Goal: Task Accomplishment & Management: Manage account settings

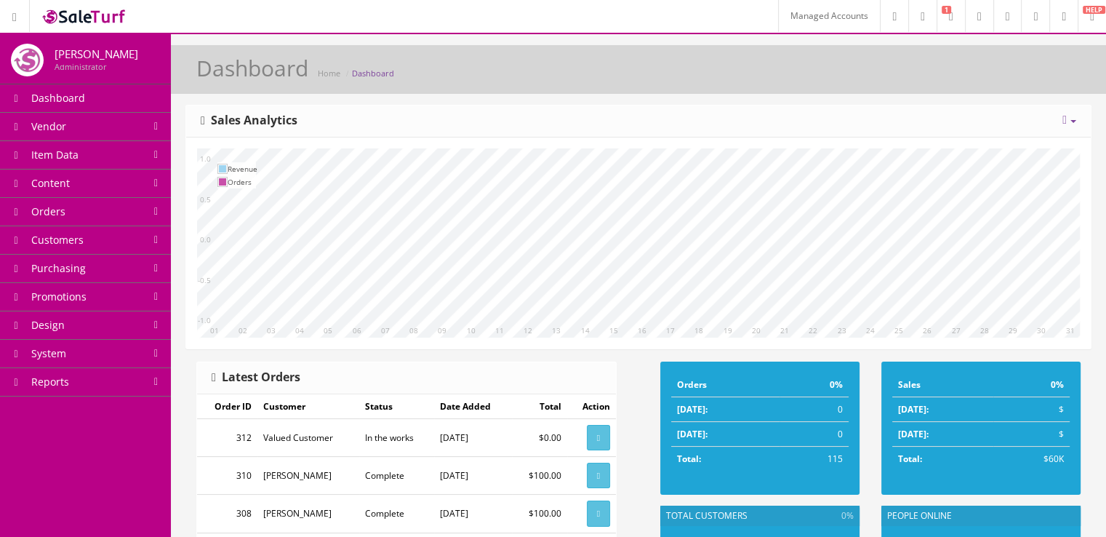
click at [782, 15] on link "Managed Accounts" at bounding box center [829, 16] width 102 height 32
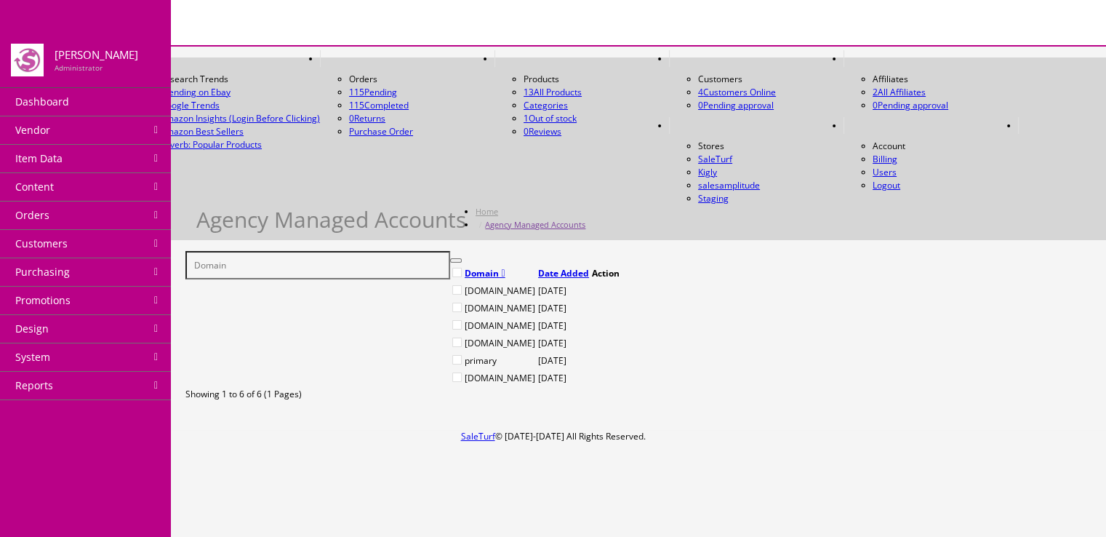
click at [592, 291] on link at bounding box center [592, 291] width 0 height 0
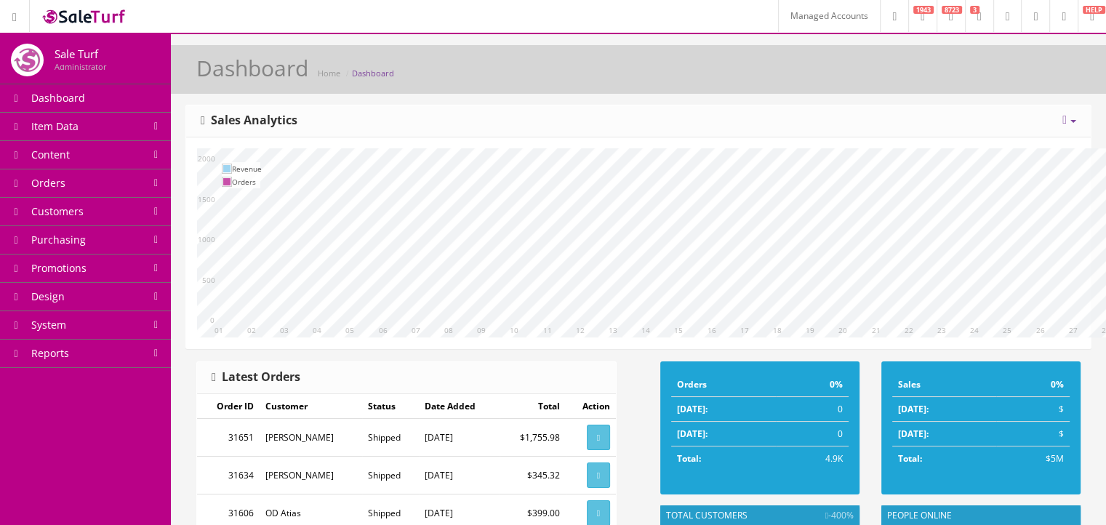
click at [1049, 21] on link at bounding box center [1063, 16] width 28 height 32
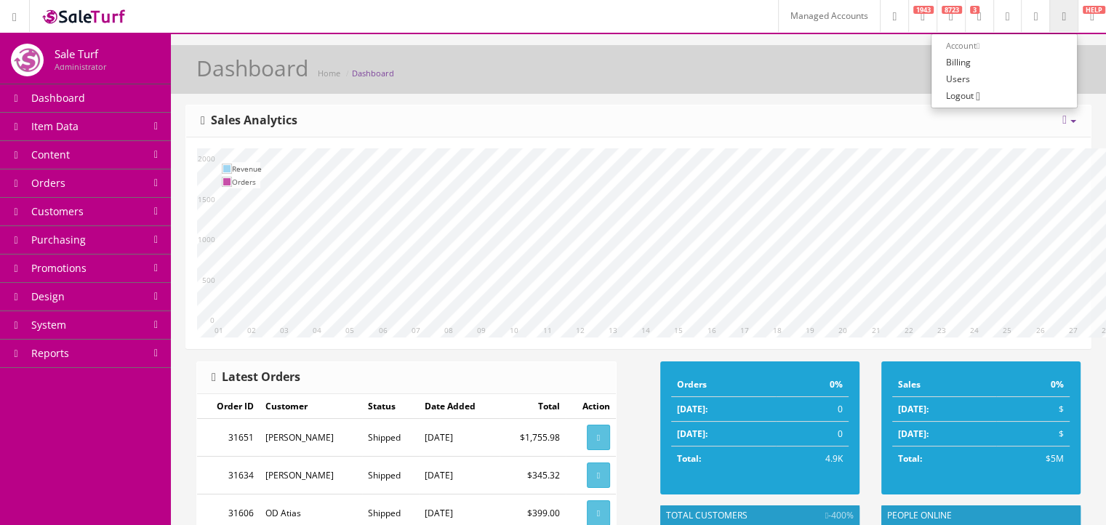
click at [1035, 66] on link "Billing" at bounding box center [1003, 62] width 145 height 17
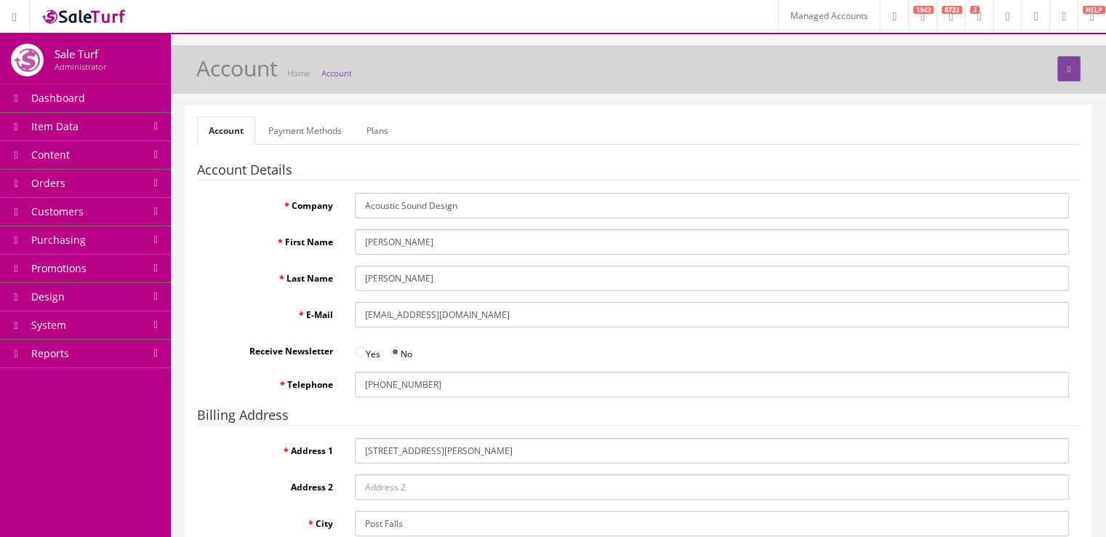
click at [525, 321] on input "info@acousticsounddesign.com" at bounding box center [712, 314] width 714 height 25
drag, startPoint x: 362, startPoint y: 316, endPoint x: 503, endPoint y: 313, distance: 141.1
click at [503, 313] on input "info@acousticsounddesign.com" at bounding box center [712, 314] width 714 height 25
click at [486, 316] on input "info@acousticsounddesign.com" at bounding box center [712, 314] width 714 height 25
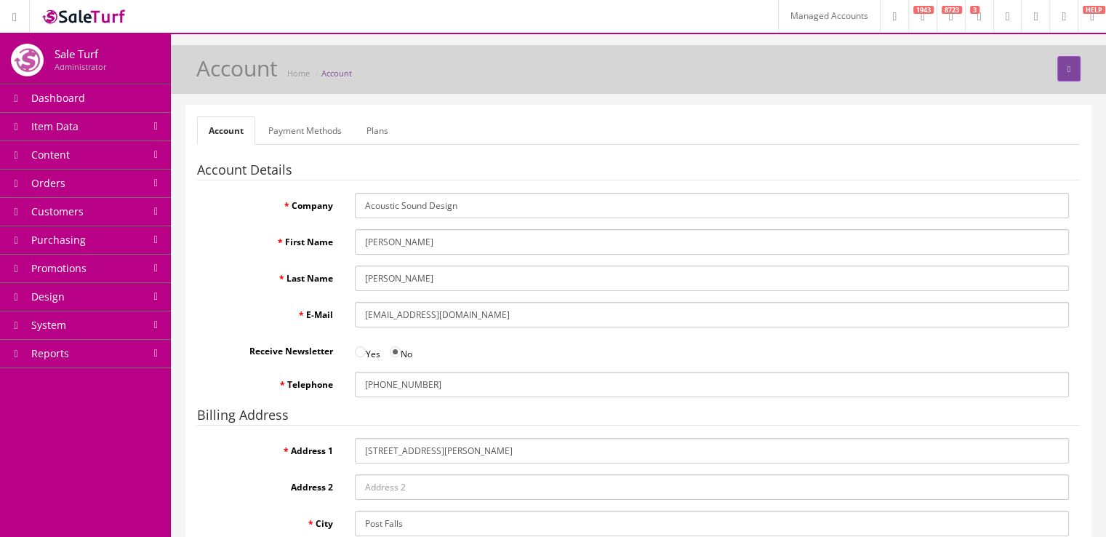
click at [486, 316] on input "info@acousticsounddesign.com" at bounding box center [712, 314] width 714 height 25
paste input "billing"
type input "[EMAIL_ADDRESS][DOMAIN_NAME]"
click at [494, 335] on fieldset "Account Details Company Acoustic Sound Design First Name Lloyd Last Name Winsto…" at bounding box center [638, 285] width 883 height 245
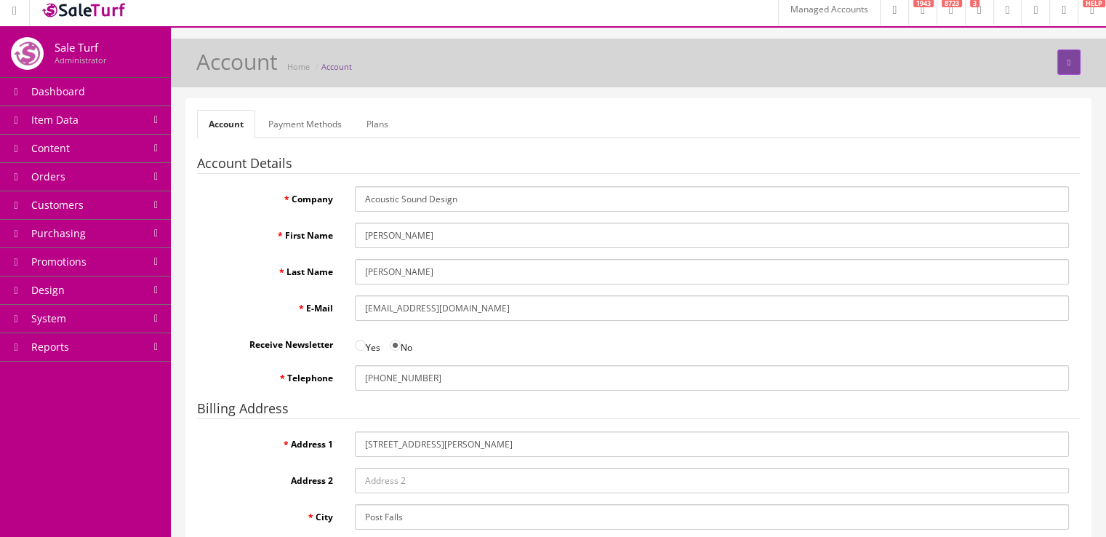
scroll to position [5, 0]
click at [1061, 62] on button "submit" at bounding box center [1068, 63] width 23 height 25
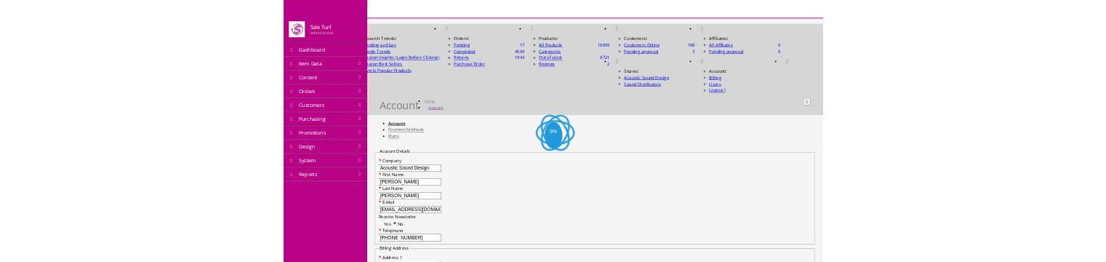
scroll to position [5, 0]
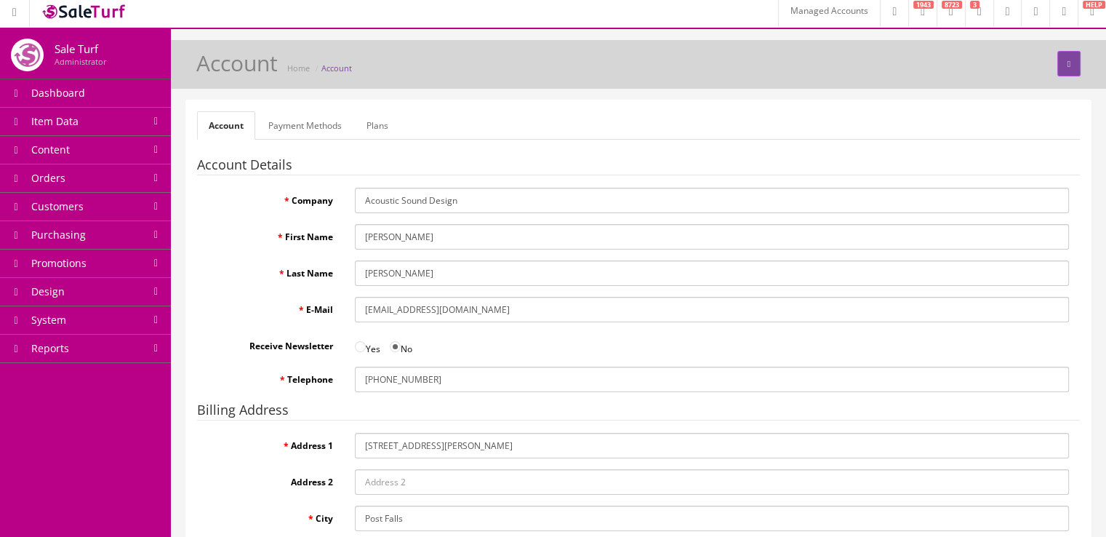
click at [249, 243] on div "First Name Lloyd" at bounding box center [638, 236] width 883 height 25
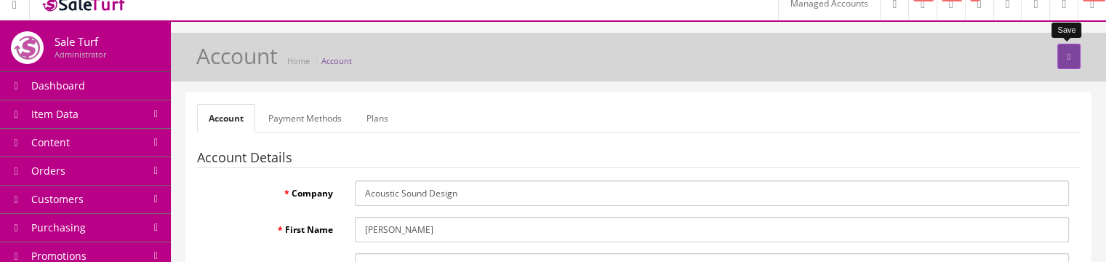
scroll to position [0, 0]
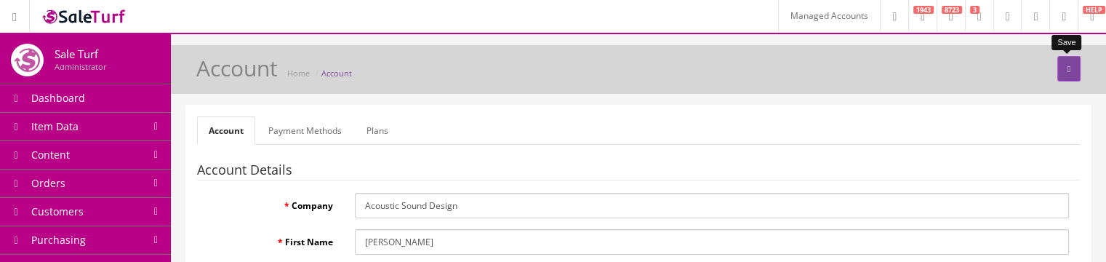
click at [1067, 71] on icon "submit" at bounding box center [1068, 69] width 3 height 9
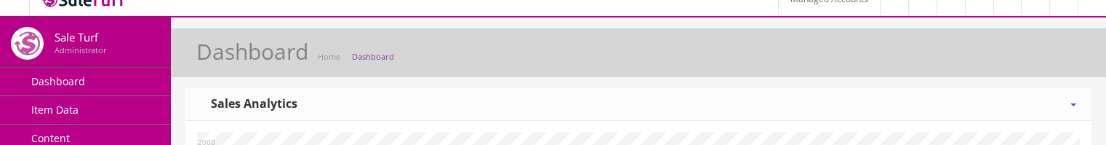
scroll to position [4, 0]
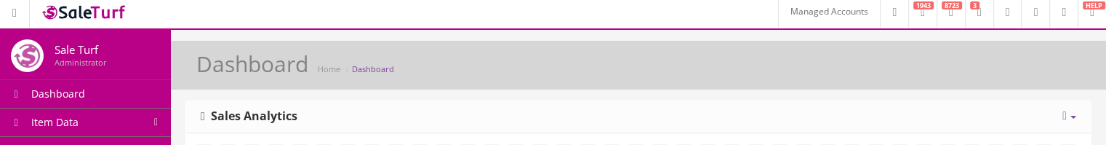
click at [806, 17] on link "Managed Accounts" at bounding box center [829, 12] width 102 height 32
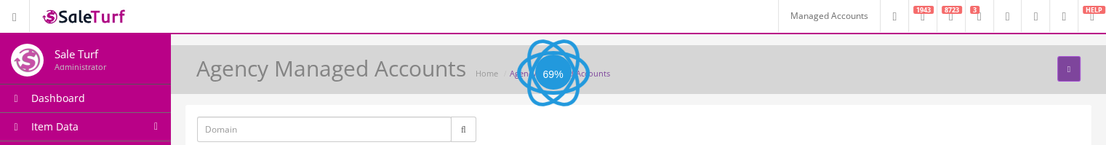
click at [1049, 21] on link at bounding box center [1063, 16] width 28 height 32
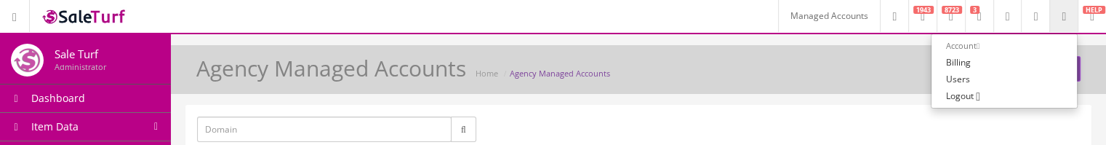
click at [1033, 20] on icon at bounding box center [1035, 16] width 4 height 9
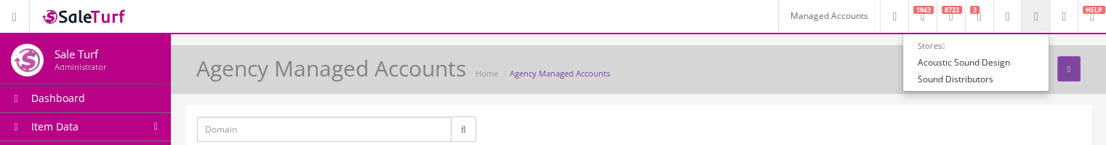
click at [1061, 18] on icon at bounding box center [1063, 16] width 4 height 9
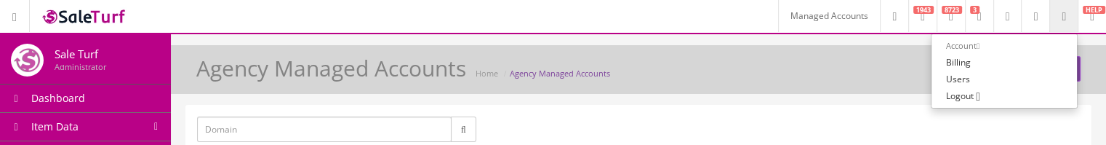
click at [977, 62] on link "Billing" at bounding box center [1003, 62] width 145 height 17
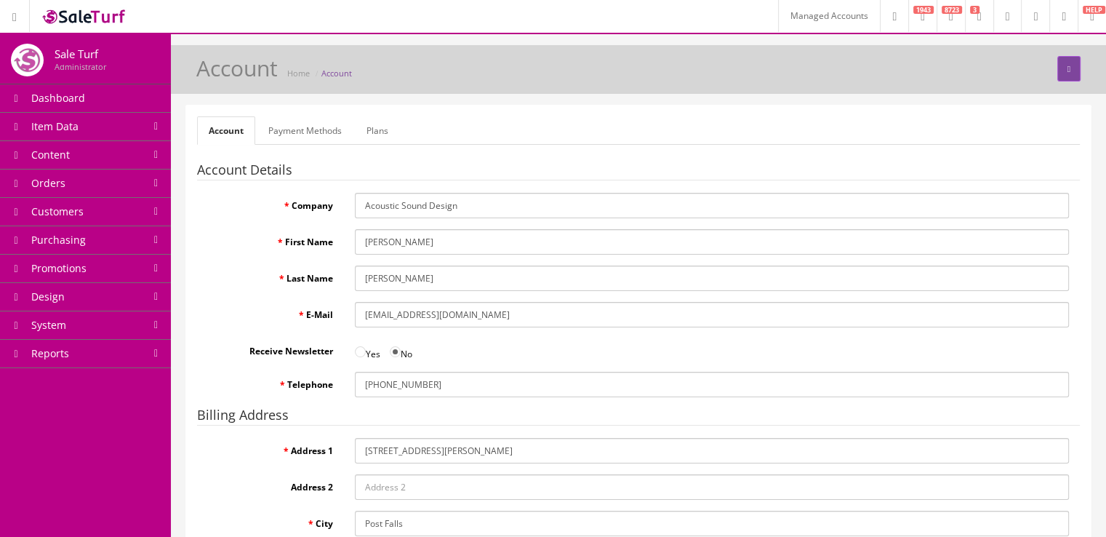
click at [461, 144] on input "info@acousticsounddesign.com" at bounding box center [712, 314] width 714 height 25
paste input "billing"
type input "[EMAIL_ADDRESS][DOMAIN_NAME]"
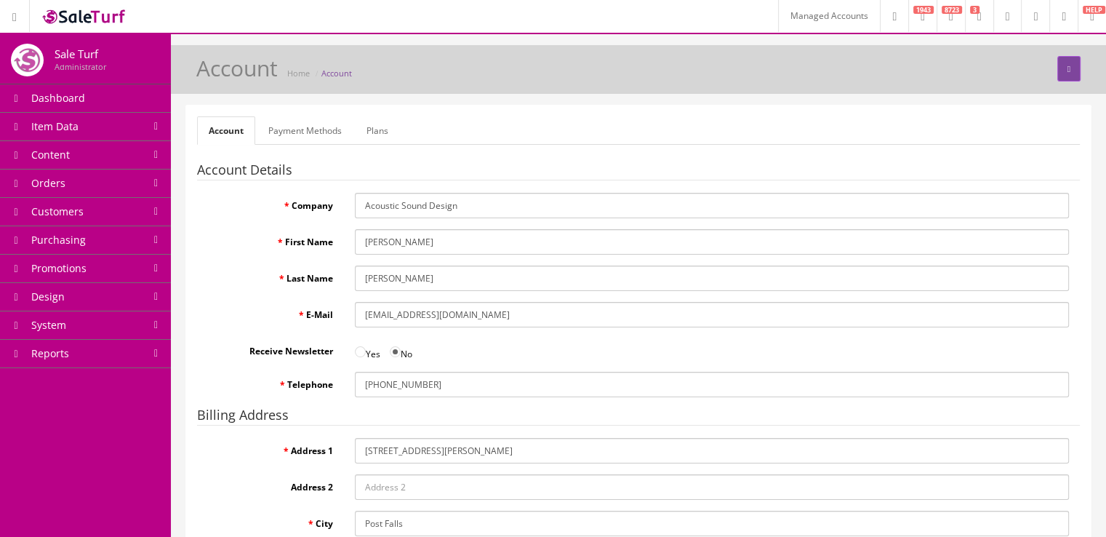
click at [480, 144] on div "Yes No" at bounding box center [712, 349] width 736 height 23
click at [1064, 73] on button "submit" at bounding box center [1068, 68] width 23 height 25
click at [530, 312] on input "[EMAIL_ADDRESS][DOMAIN_NAME]" at bounding box center [712, 314] width 714 height 25
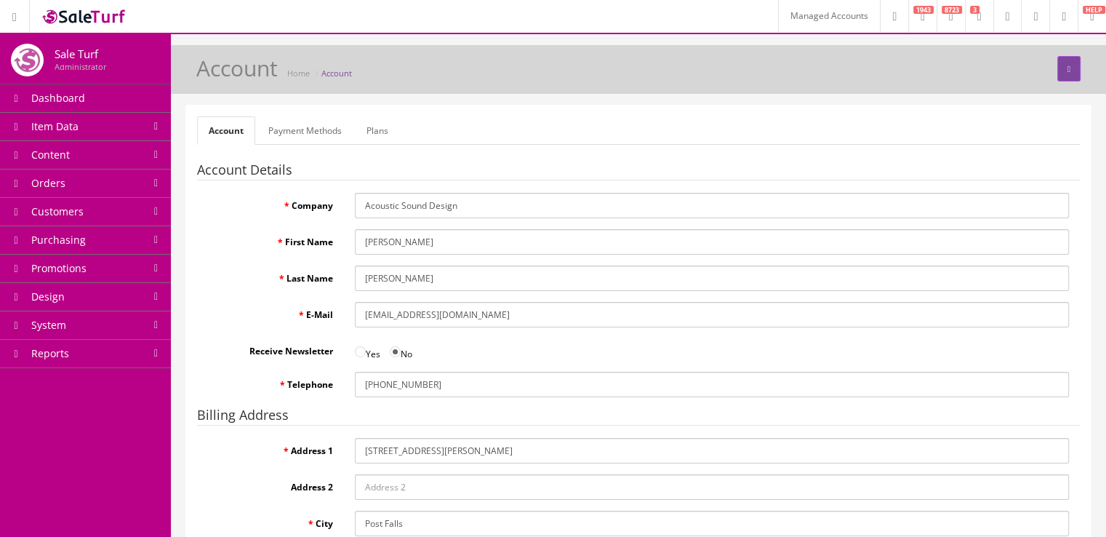
click at [281, 125] on link "Payment Methods" at bounding box center [305, 130] width 97 height 28
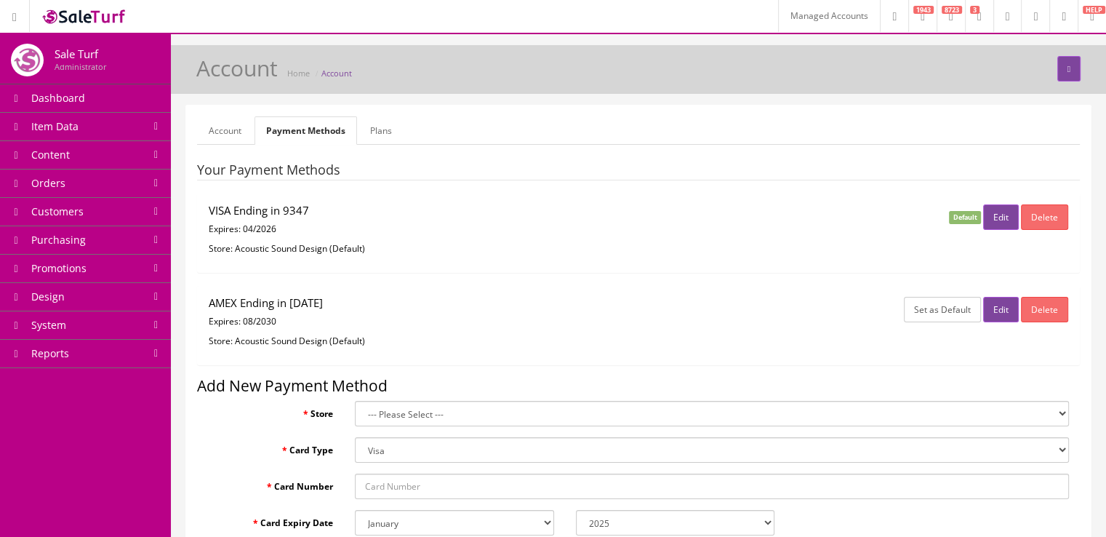
click at [218, 137] on link "Account" at bounding box center [225, 130] width 56 height 28
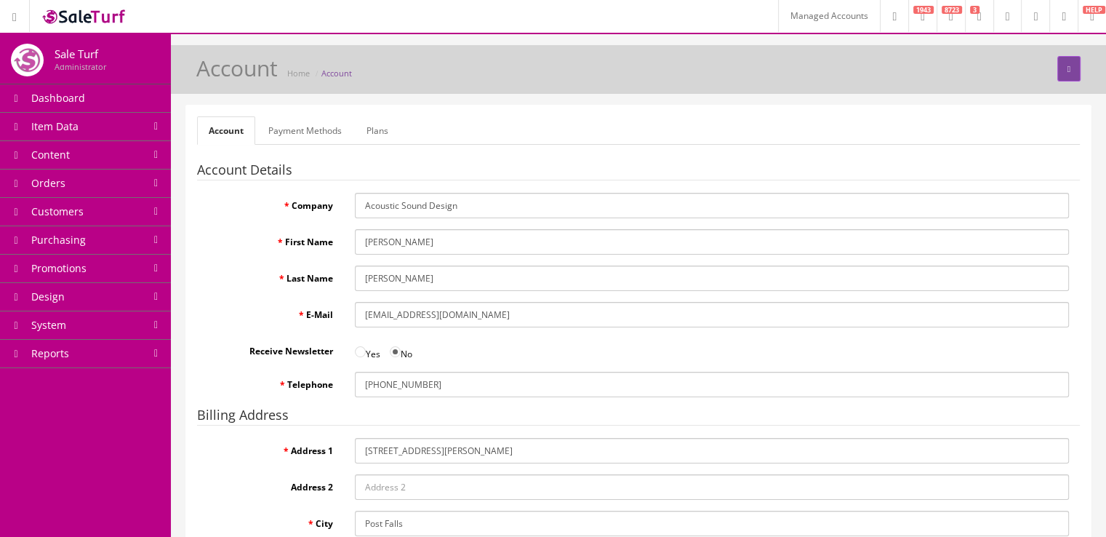
click at [491, 322] on input "[EMAIL_ADDRESS][DOMAIN_NAME]" at bounding box center [712, 314] width 714 height 25
click at [332, 137] on link "Payment Methods" at bounding box center [305, 130] width 97 height 28
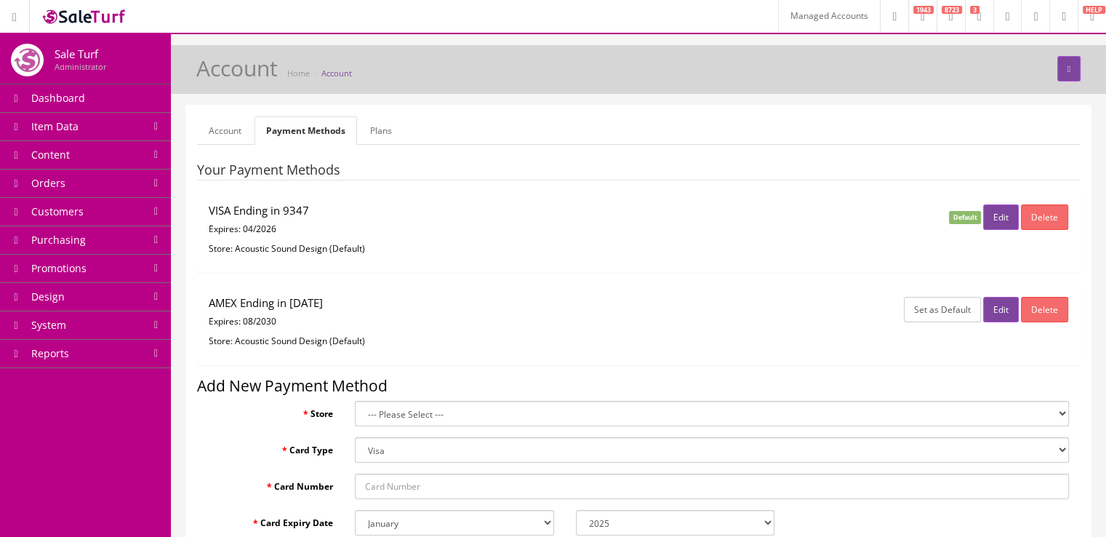
click at [473, 417] on select "--- Please Select --- Acoustic Sound Design (Default) Sound Distributors" at bounding box center [712, 413] width 714 height 25
click at [473, 395] on fieldset "Your Payment Methods VISA Ending in 9347 Expires: [CREDIT_CARD_DATA] Store: Aco…" at bounding box center [638, 412] width 883 height 499
click at [394, 130] on link "Plans" at bounding box center [380, 130] width 45 height 28
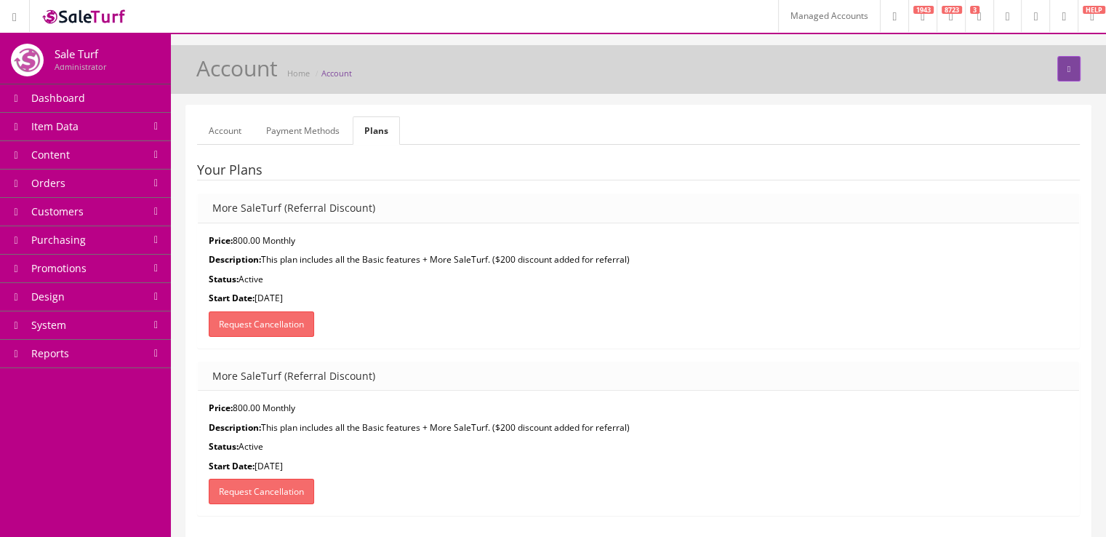
click at [329, 131] on link "Payment Methods" at bounding box center [302, 130] width 97 height 28
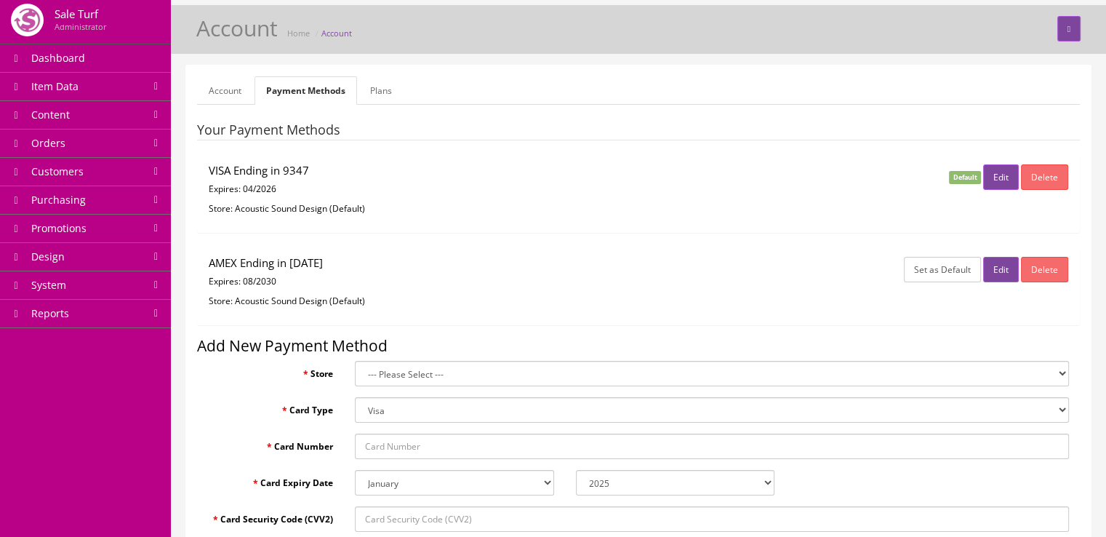
scroll to position [41, 0]
click at [920, 370] on select "--- Please Select --- Acoustic Sound Design (Default) Sound Distributors" at bounding box center [712, 372] width 714 height 25
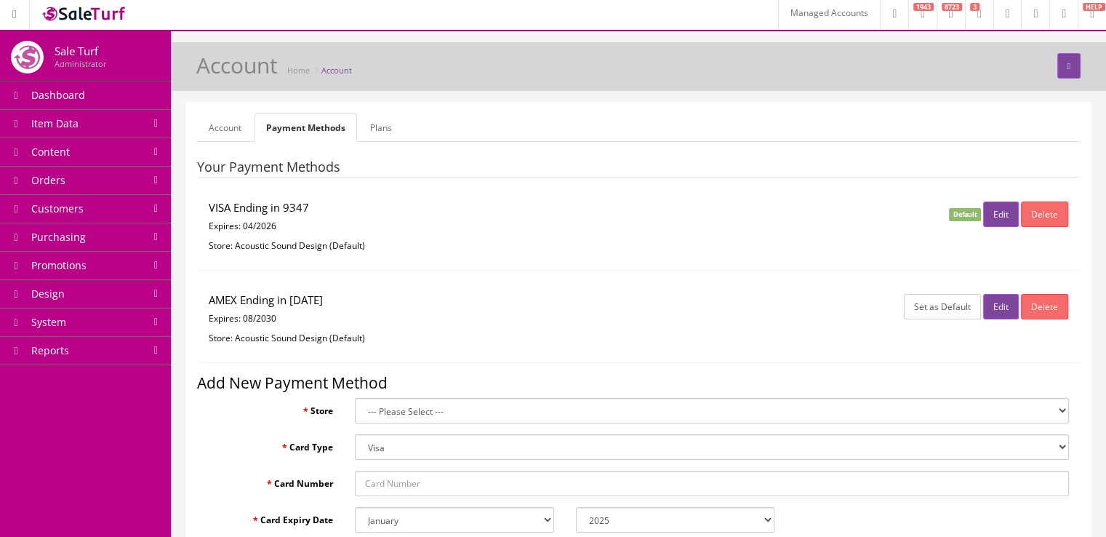
scroll to position [0, 0]
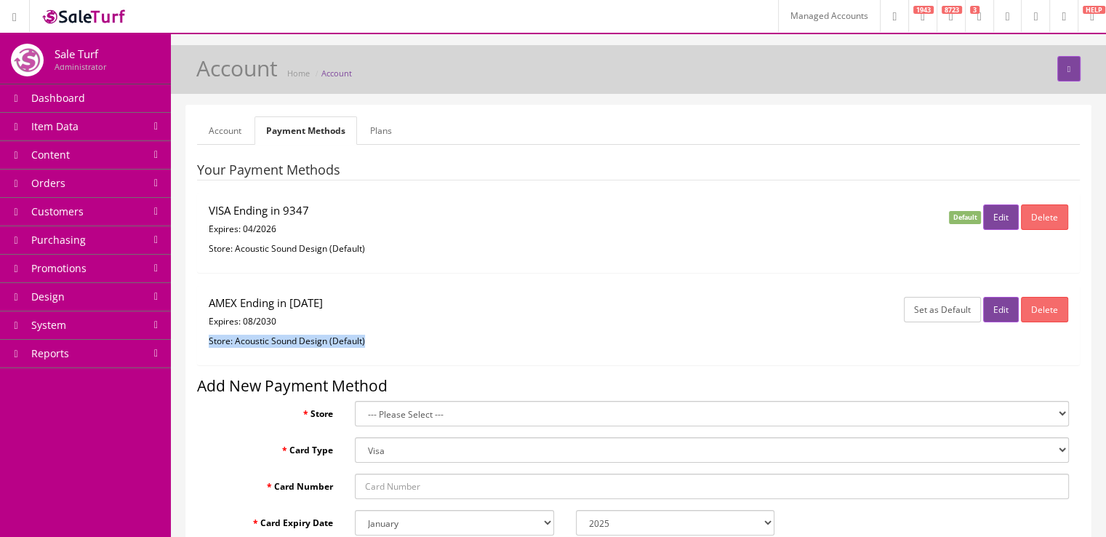
drag, startPoint x: 365, startPoint y: 338, endPoint x: 209, endPoint y: 336, distance: 155.6
click at [209, 336] on p "Store: Acoustic Sound Design (Default)" at bounding box center [492, 340] width 566 height 13
